Goal: Task Accomplishment & Management: Use online tool/utility

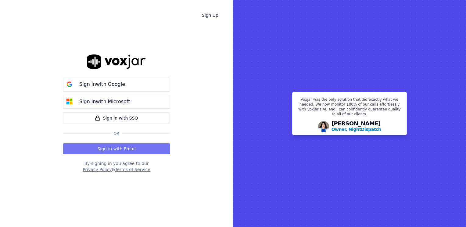
click at [110, 150] on button "Sign in with Email" at bounding box center [116, 149] width 107 height 11
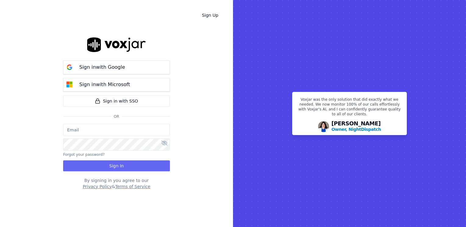
click at [113, 127] on input "email" at bounding box center [116, 130] width 107 height 12
type input "maleman@newwavepower.net"
click at [112, 152] on div "maleman@newwavepower.net Forgot your password? Sign In" at bounding box center [116, 148] width 107 height 48
click at [166, 144] on icon at bounding box center [164, 143] width 6 height 5
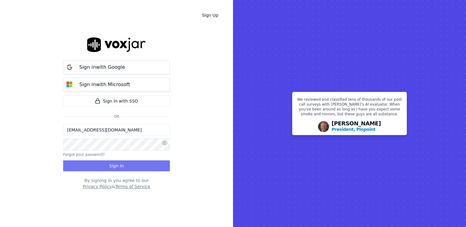
click at [109, 166] on button "Sign In" at bounding box center [116, 166] width 107 height 11
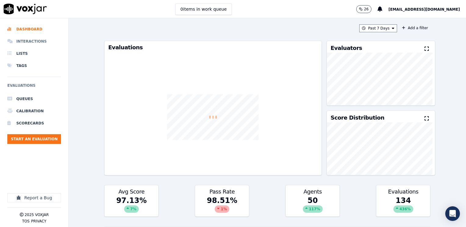
click at [33, 40] on li "Interactions" at bounding box center [34, 41] width 54 height 12
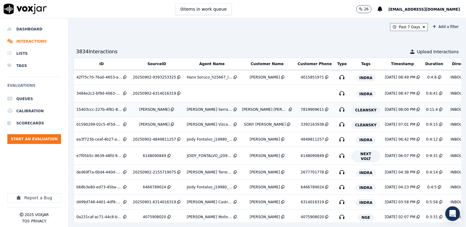
click at [200, 112] on div "[PERSON_NAME] Serrano_j29375_CLEANSKY" at bounding box center [210, 109] width 46 height 5
